Goal: Task Accomplishment & Management: Use online tool/utility

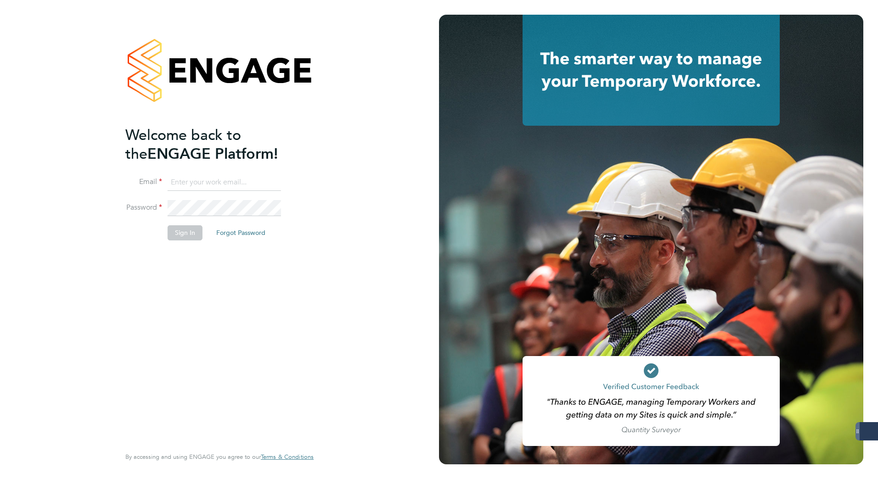
type input "[PERSON_NAME][EMAIL_ADDRESS][DOMAIN_NAME]"
click at [177, 235] on button "Sign In" at bounding box center [185, 232] width 35 height 15
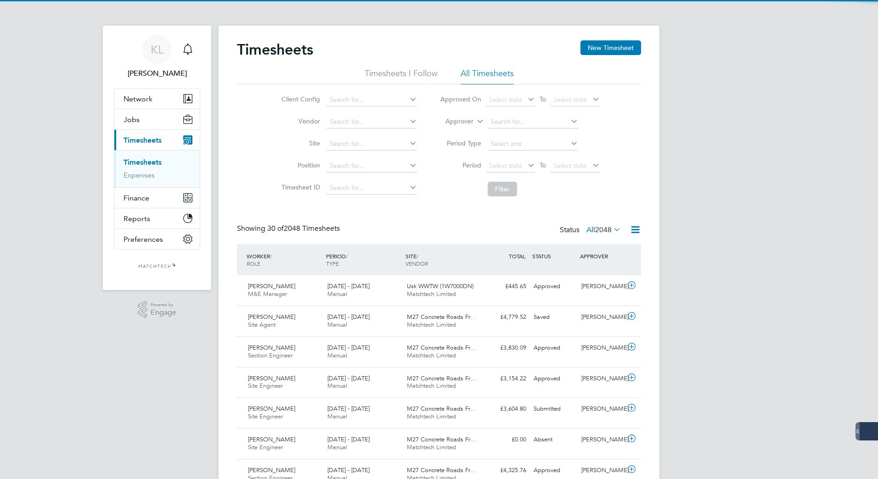
click at [140, 160] on link "Timesheets" at bounding box center [142, 162] width 38 height 9
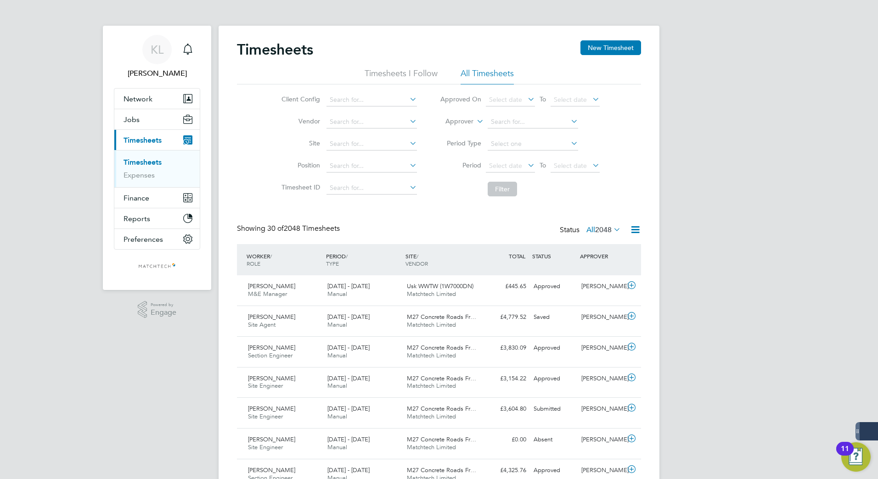
click at [636, 228] on icon at bounding box center [634, 229] width 11 height 11
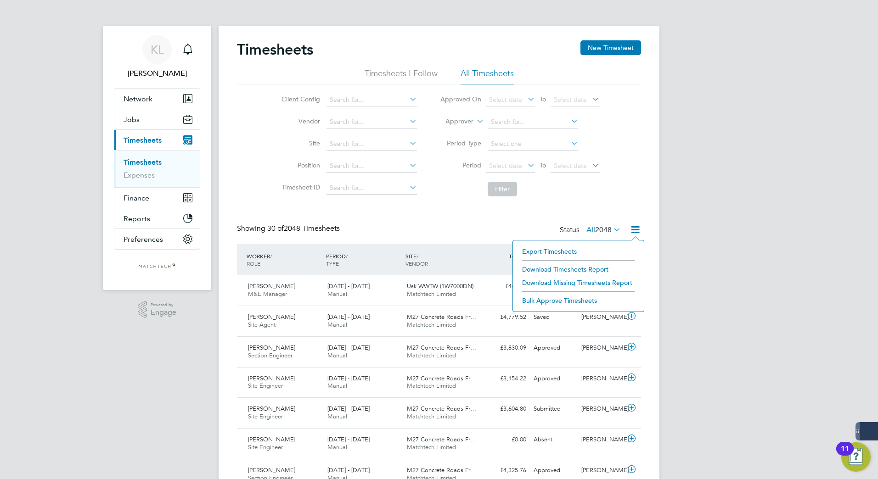
click at [548, 248] on li "Export Timesheets" at bounding box center [578, 251] width 122 height 13
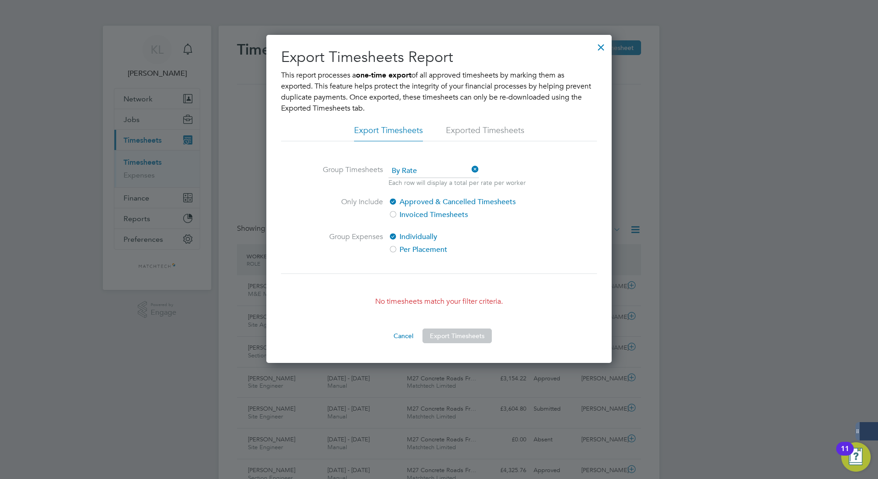
click at [750, 209] on div at bounding box center [439, 239] width 878 height 479
